Goal: Information Seeking & Learning: Understand process/instructions

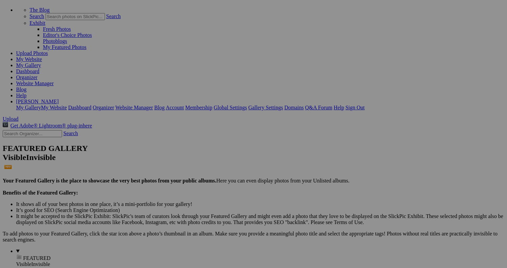
scroll to position [36, 0]
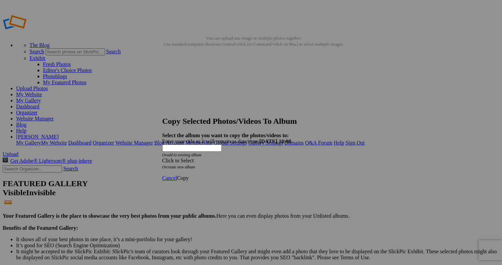
click at [278, 157] on div "Click to Select" at bounding box center [251, 160] width 178 height 6
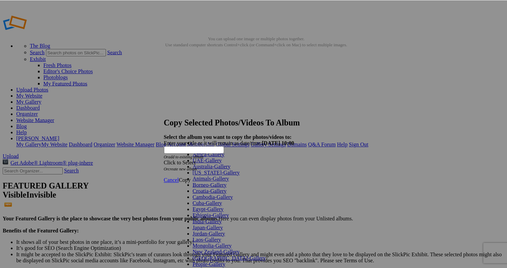
scroll to position [139, 0]
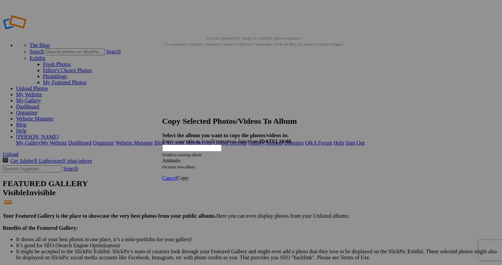
click at [189, 175] on span "Copy" at bounding box center [183, 178] width 12 height 6
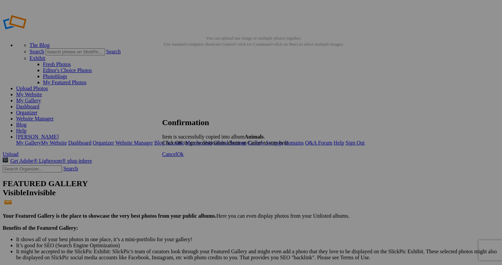
click at [177, 157] on span "Cancel" at bounding box center [169, 154] width 15 height 6
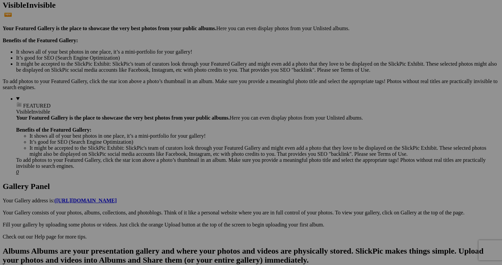
scroll to position [187, 0]
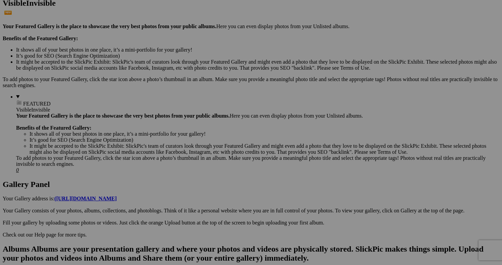
scroll to position [195, 0]
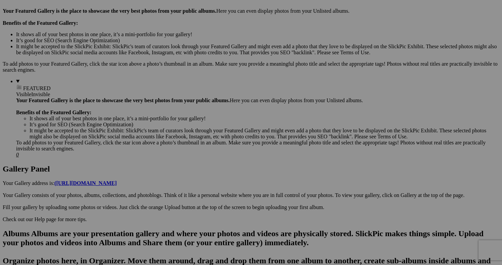
scroll to position [196, 0]
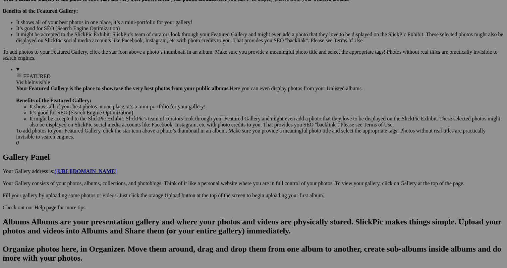
scroll to position [216, 0]
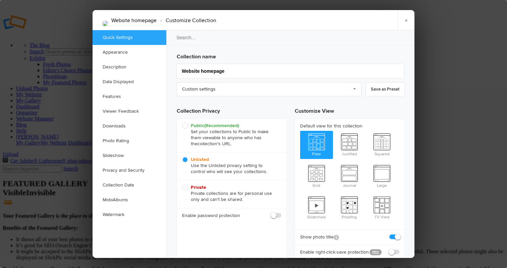
scroll to position [0, 0]
click at [407, 20] on link "×" at bounding box center [405, 20] width 17 height 20
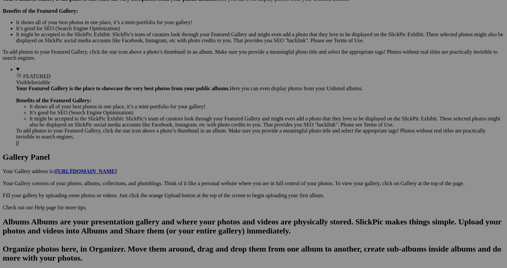
scroll to position [216, 0]
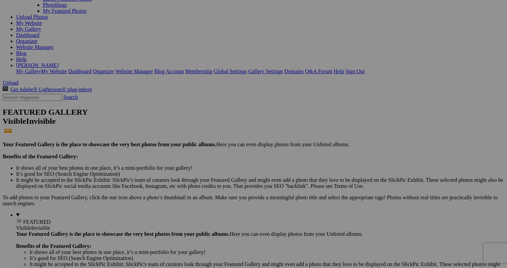
scroll to position [76, 0]
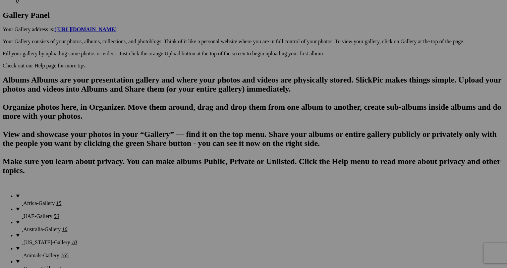
scroll to position [362, 0]
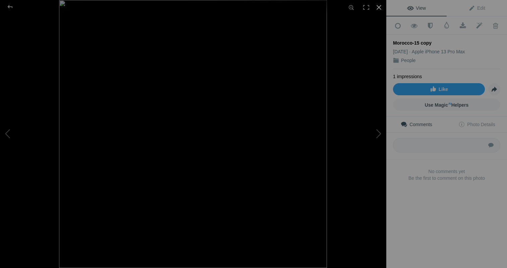
click at [380, 5] on div at bounding box center [378, 7] width 15 height 15
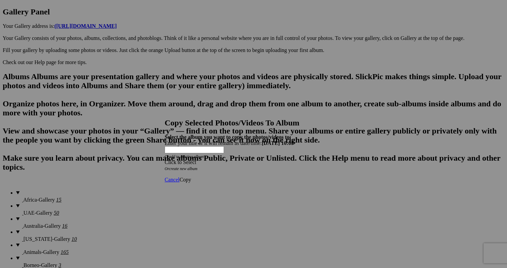
click at [282, 159] on div "Click to Select" at bounding box center [254, 162] width 178 height 6
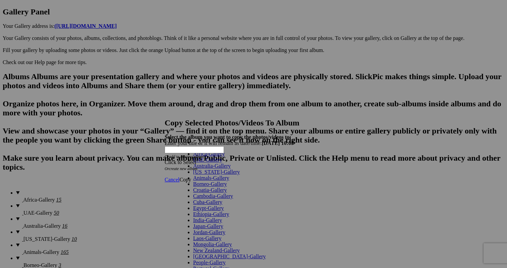
scroll to position [139, 0]
click at [317, 159] on div "Click to Select Or create new album" at bounding box center [254, 165] width 178 height 12
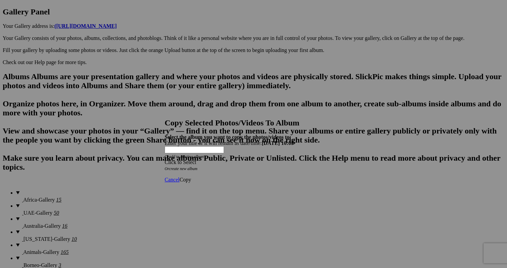
click at [179, 177] on span "Cancel" at bounding box center [172, 180] width 15 height 6
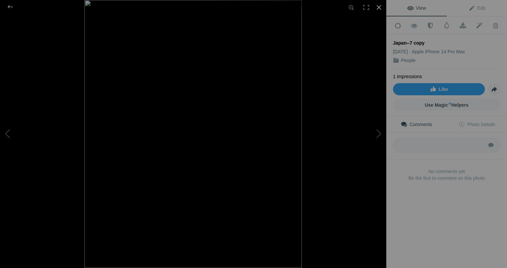
click at [378, 5] on div at bounding box center [378, 7] width 15 height 15
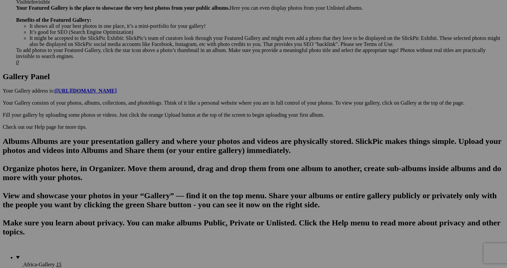
scroll to position [304, 0]
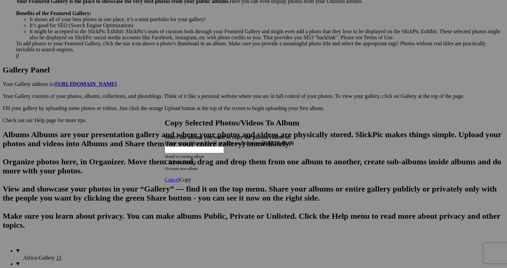
click at [290, 159] on div "Click to Select" at bounding box center [254, 162] width 178 height 6
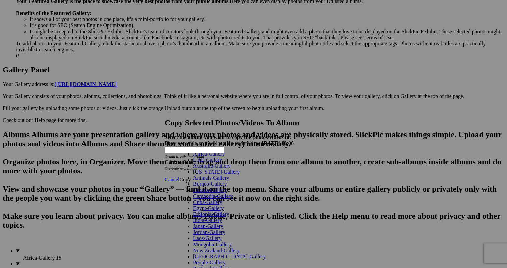
scroll to position [139, 0]
click at [179, 177] on span "Cancel" at bounding box center [172, 180] width 15 height 6
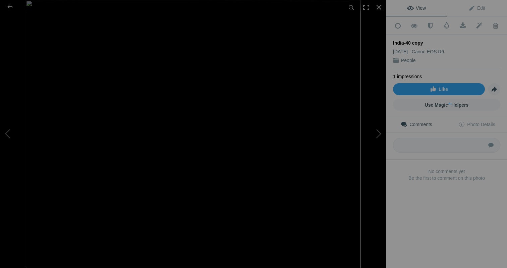
click at [402, 168] on b "No comments yet" at bounding box center [446, 171] width 107 height 7
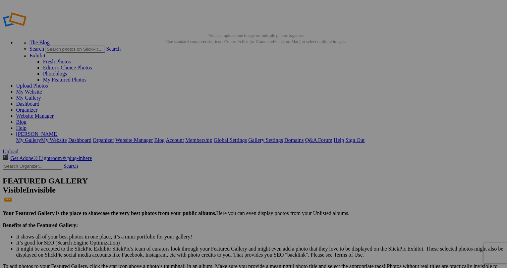
scroll to position [-1, 0]
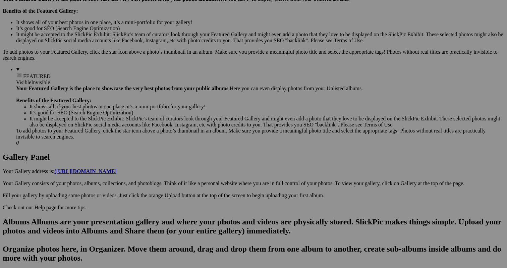
scroll to position [216, 0]
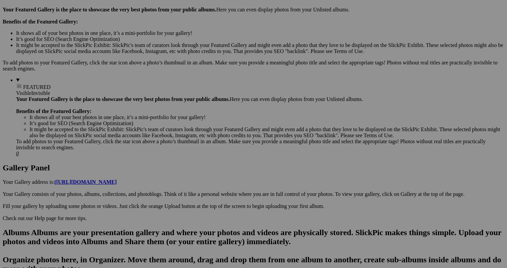
scroll to position [206, 0]
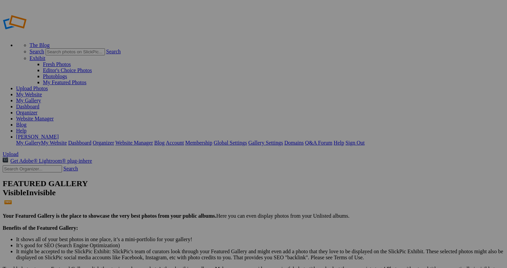
scroll to position [0, 0]
click at [26, 128] on link "Help" at bounding box center [21, 131] width 10 height 6
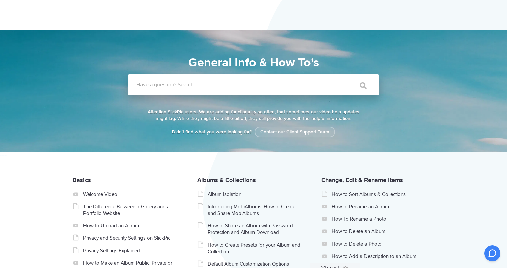
click at [215, 86] on label "Have a question? Search..." at bounding box center [261, 84] width 251 height 7
click at [215, 86] on input "Have a question? Search..." at bounding box center [240, 84] width 224 height 21
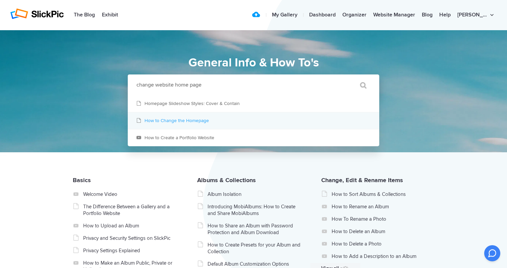
type input "change website home page"
click at [203, 122] on link "How to Change the Homepage" at bounding box center [253, 120] width 251 height 17
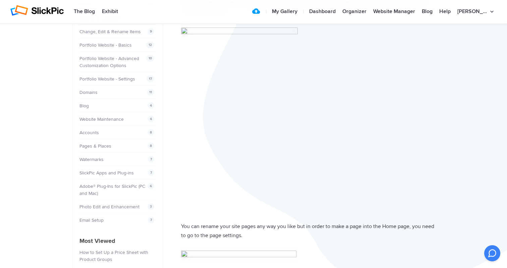
scroll to position [90, 0]
click at [418, 10] on link "Website Manager" at bounding box center [394, 11] width 49 height 13
